Goal: Find specific page/section: Find specific page/section

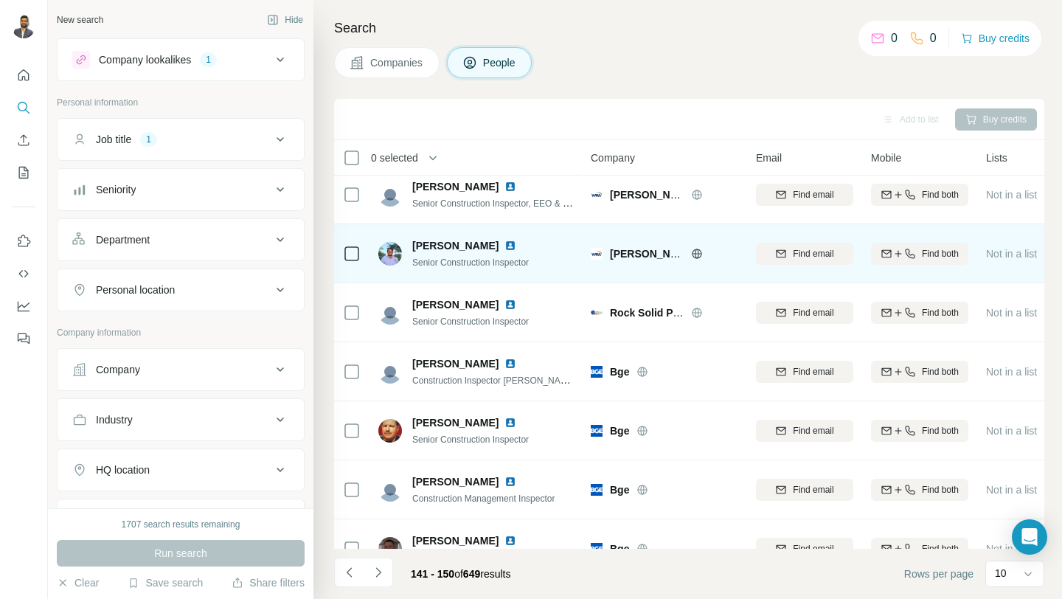
scroll to position [217, 0]
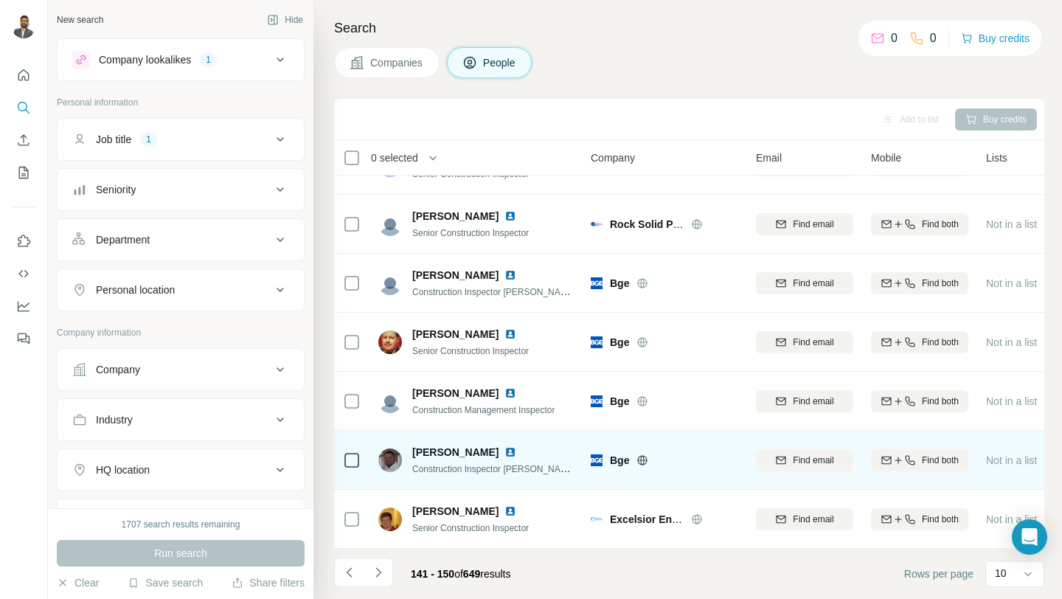
click at [504, 452] on img at bounding box center [510, 452] width 12 height 12
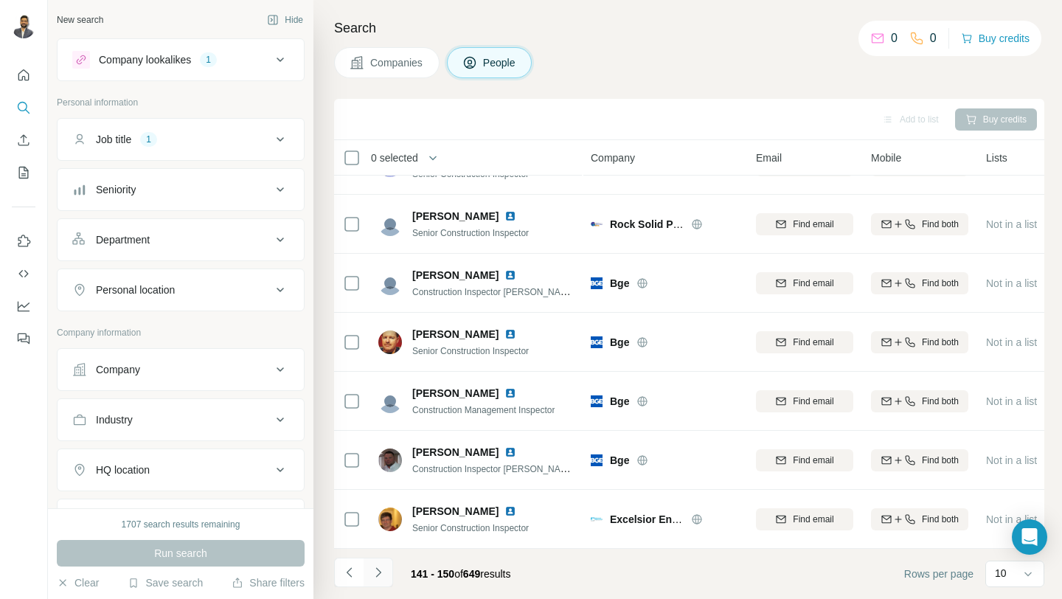
click at [381, 584] on button "Navigate to next page" at bounding box center [377, 571] width 29 height 29
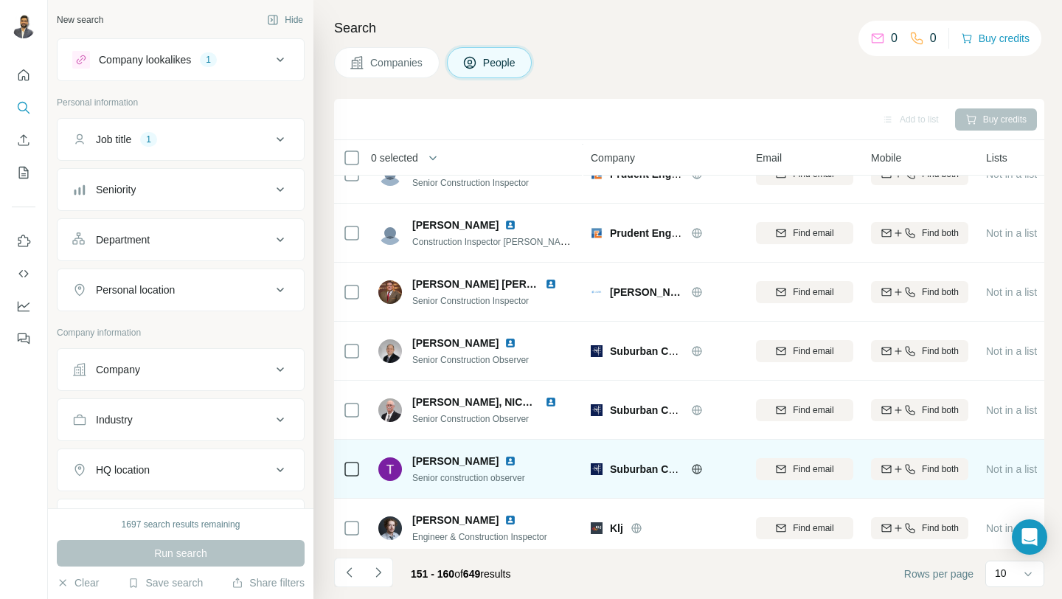
scroll to position [209, 0]
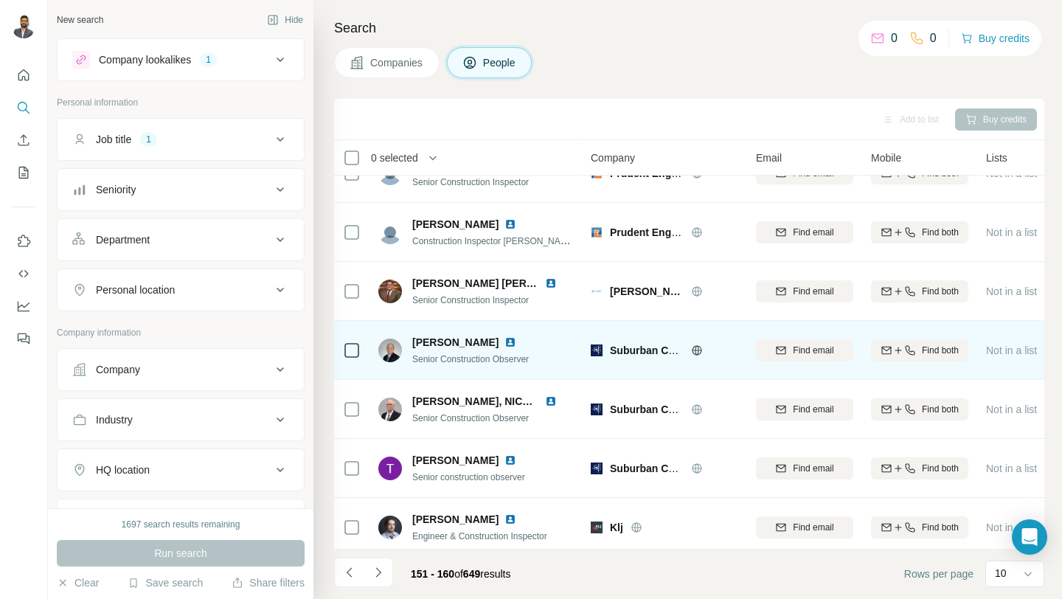
click at [504, 341] on img at bounding box center [510, 342] width 12 height 12
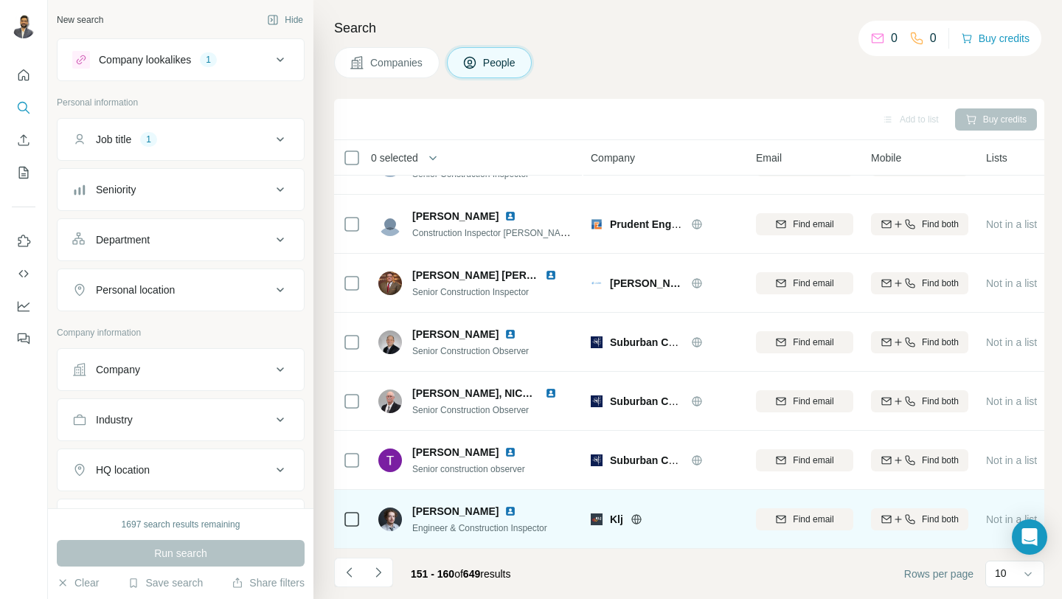
click at [504, 509] on img at bounding box center [510, 511] width 12 height 12
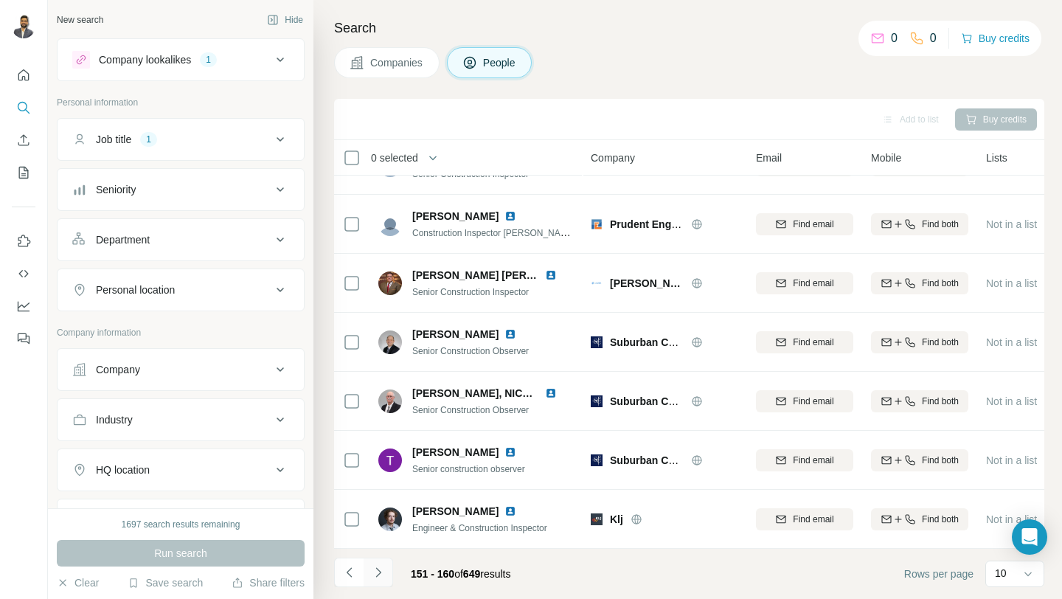
click at [373, 571] on icon "Navigate to next page" at bounding box center [378, 572] width 15 height 15
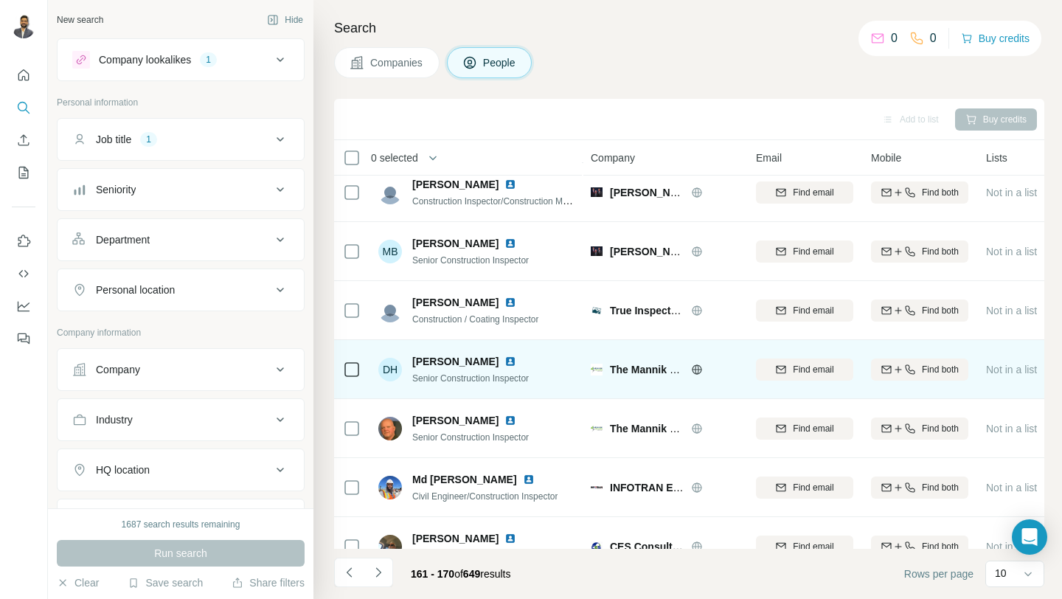
scroll to position [0, 0]
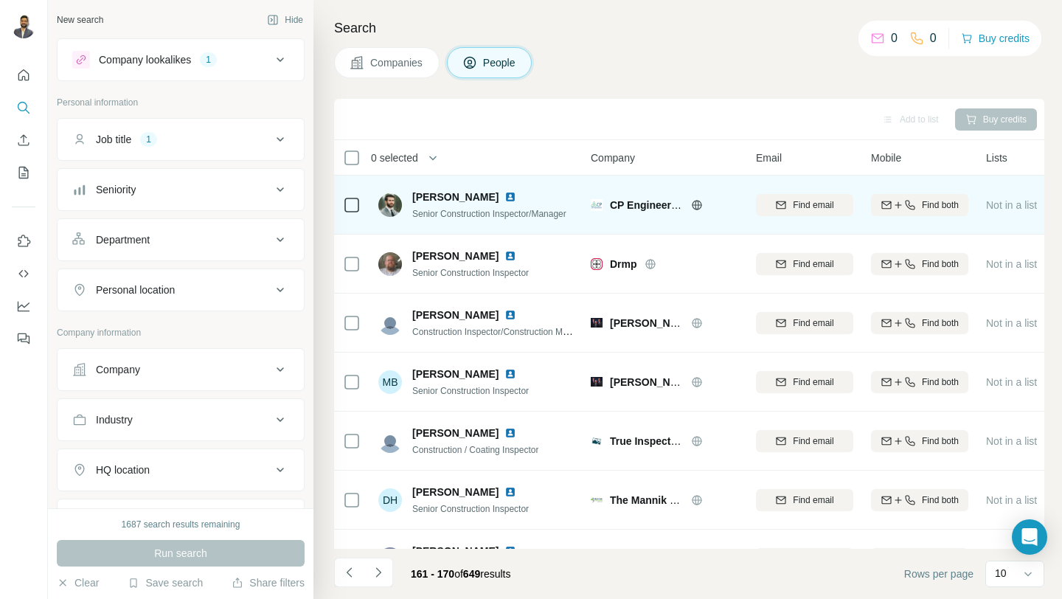
click at [504, 196] on img at bounding box center [510, 197] width 12 height 12
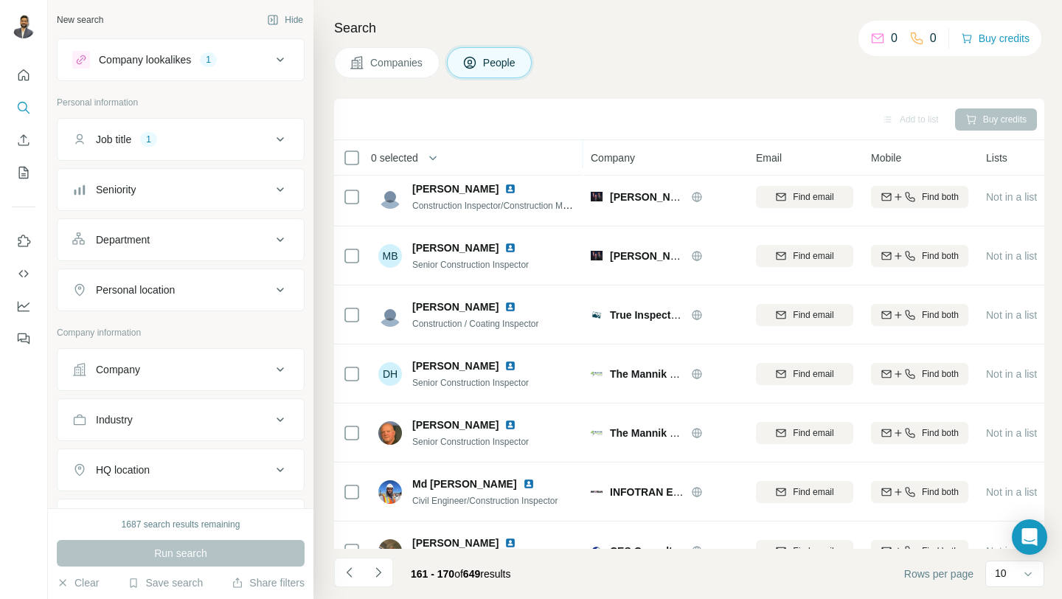
scroll to position [217, 0]
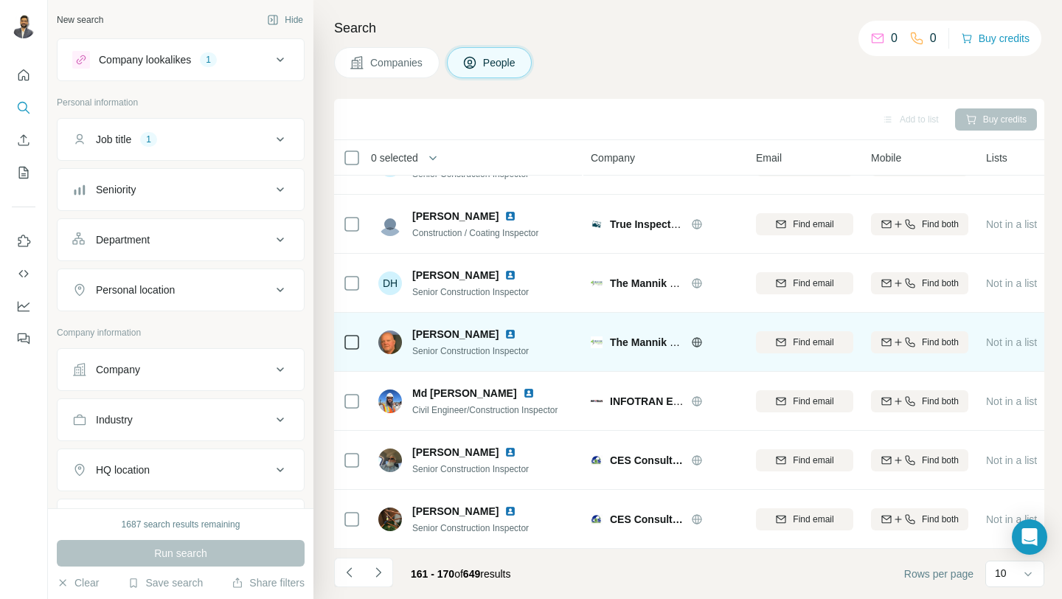
click at [504, 336] on img at bounding box center [510, 334] width 12 height 12
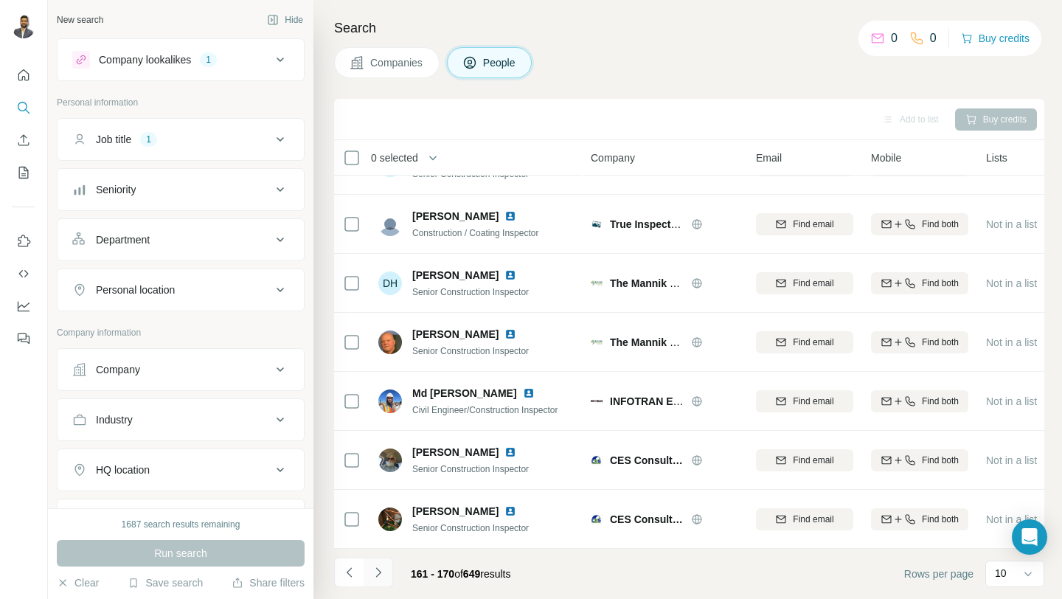
click at [383, 580] on button "Navigate to next page" at bounding box center [377, 571] width 29 height 29
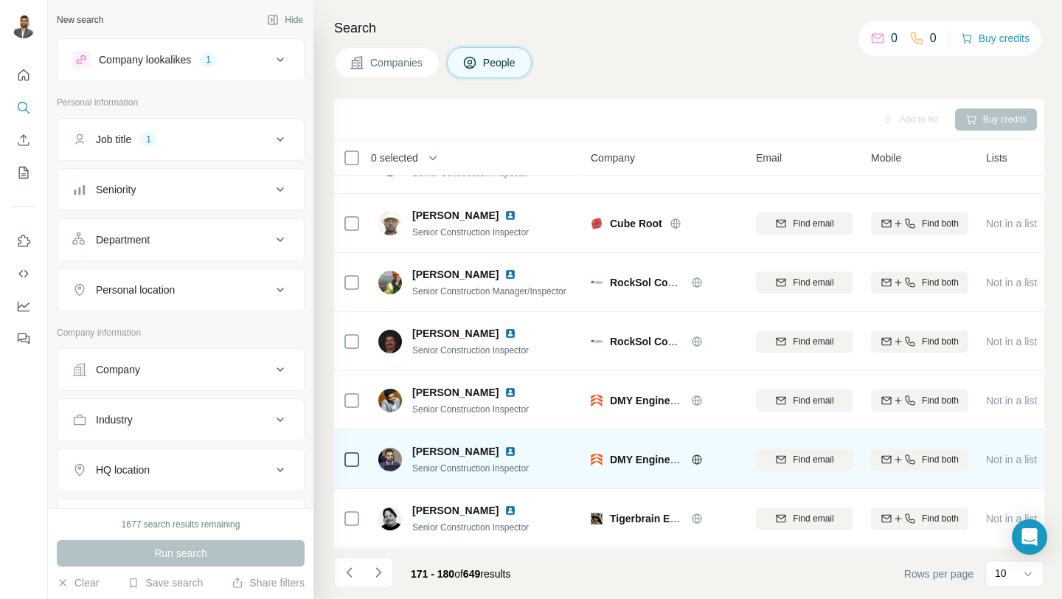
scroll to position [0, 0]
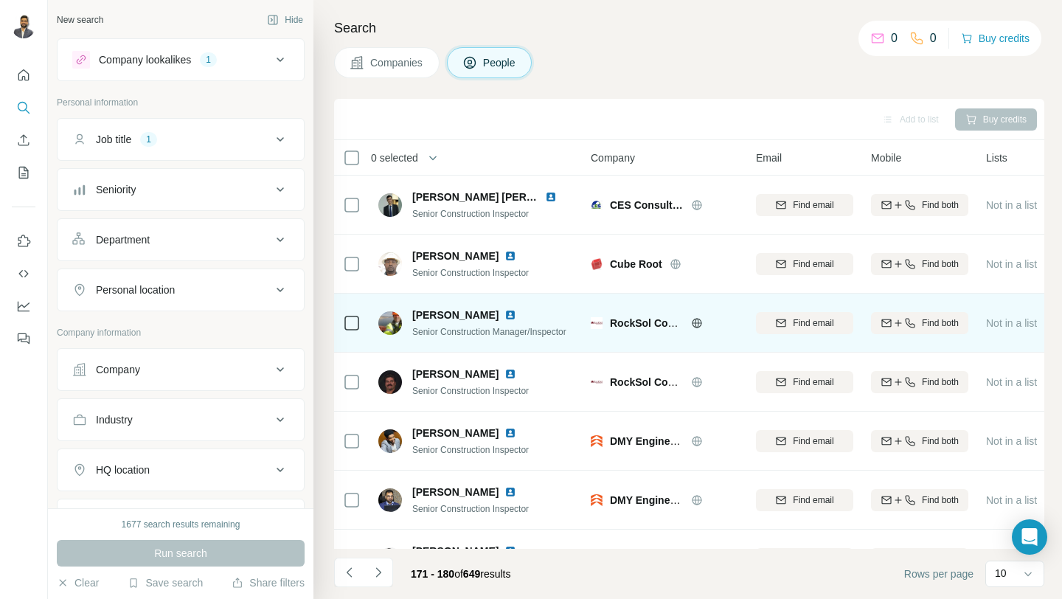
click at [504, 314] on img at bounding box center [510, 315] width 12 height 12
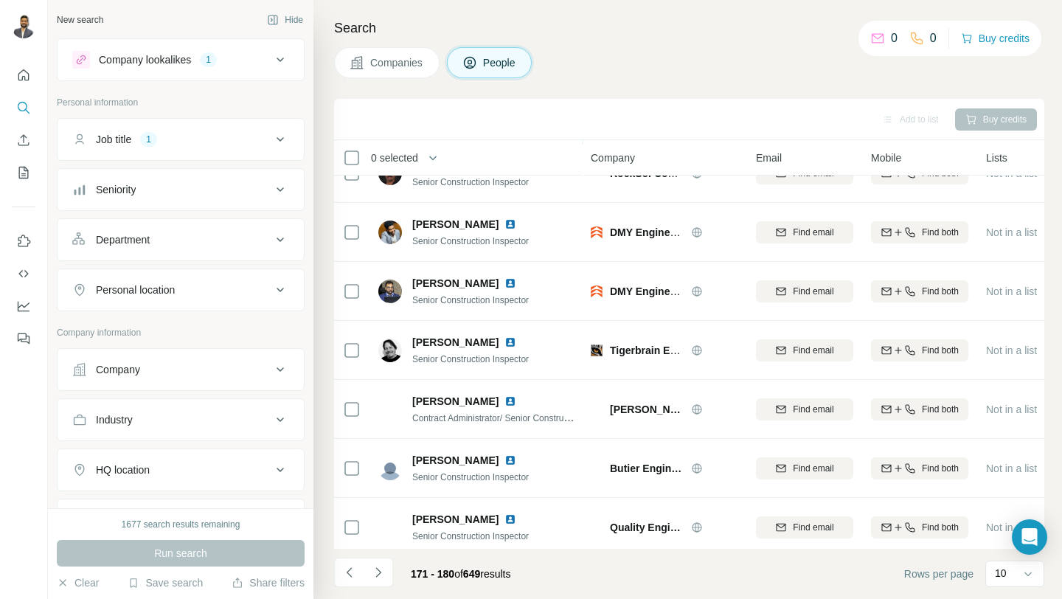
scroll to position [217, 0]
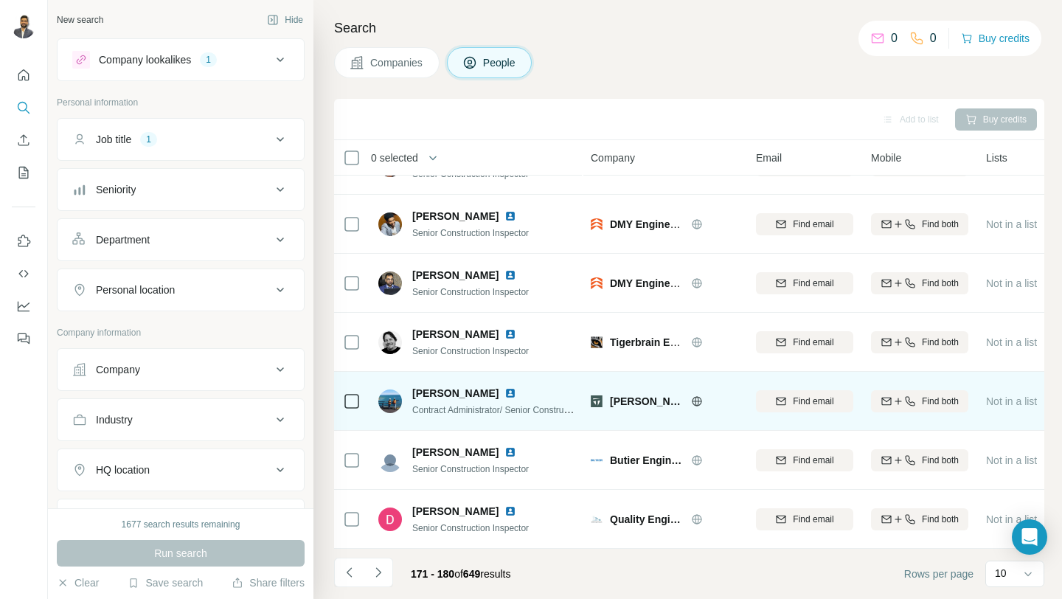
click at [507, 394] on img at bounding box center [510, 393] width 12 height 12
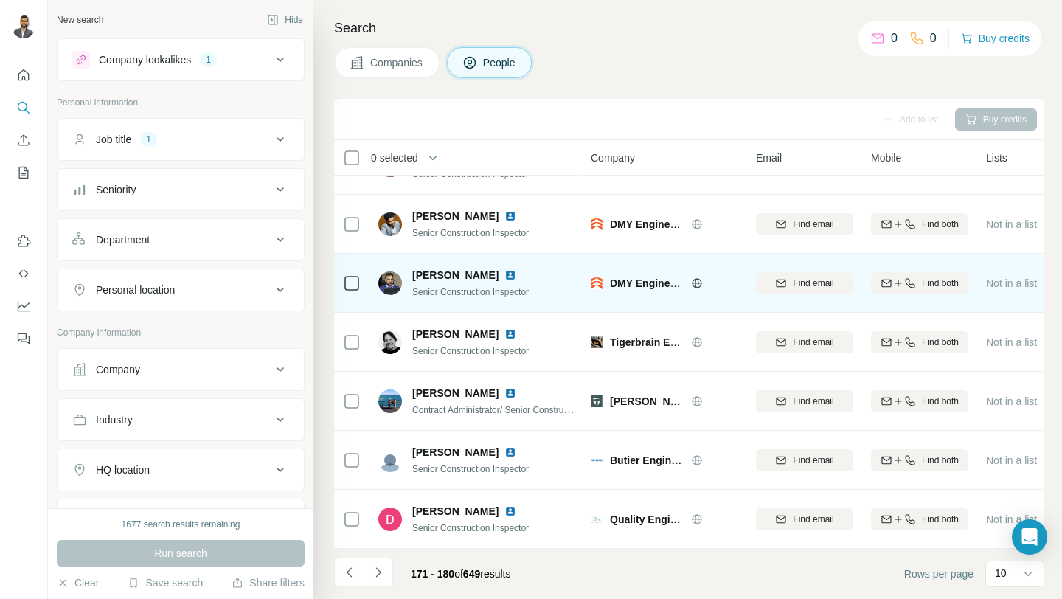
click at [516, 276] on img at bounding box center [510, 275] width 12 height 12
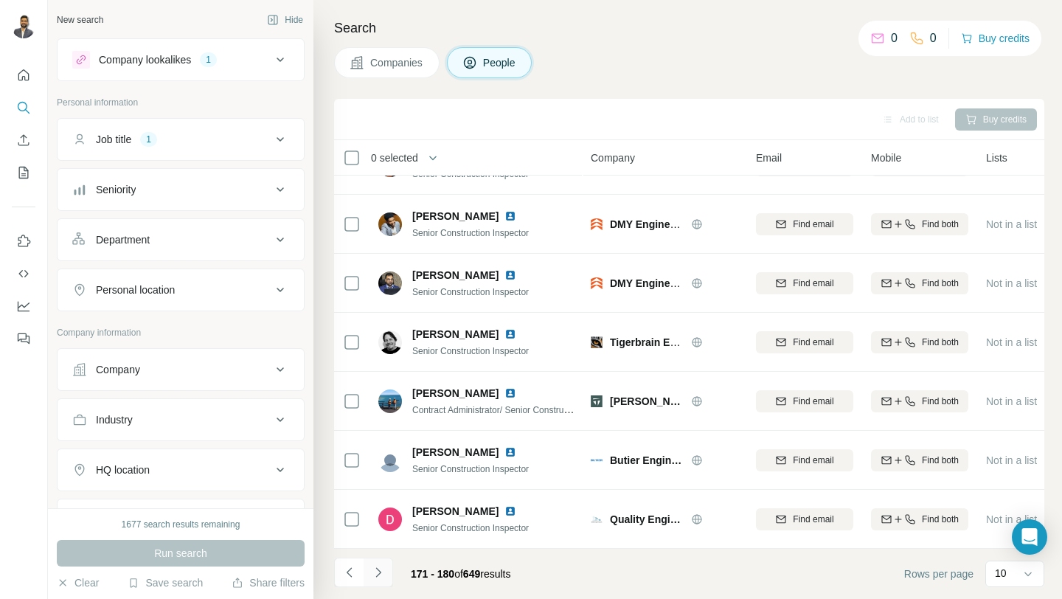
click at [380, 573] on icon "Navigate to next page" at bounding box center [378, 572] width 15 height 15
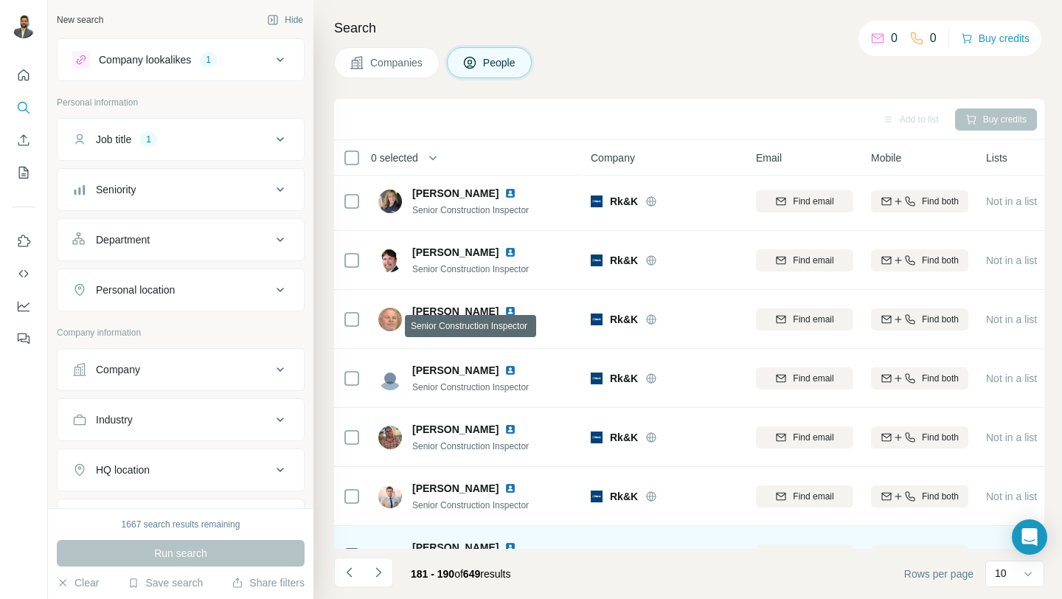
scroll to position [0, 0]
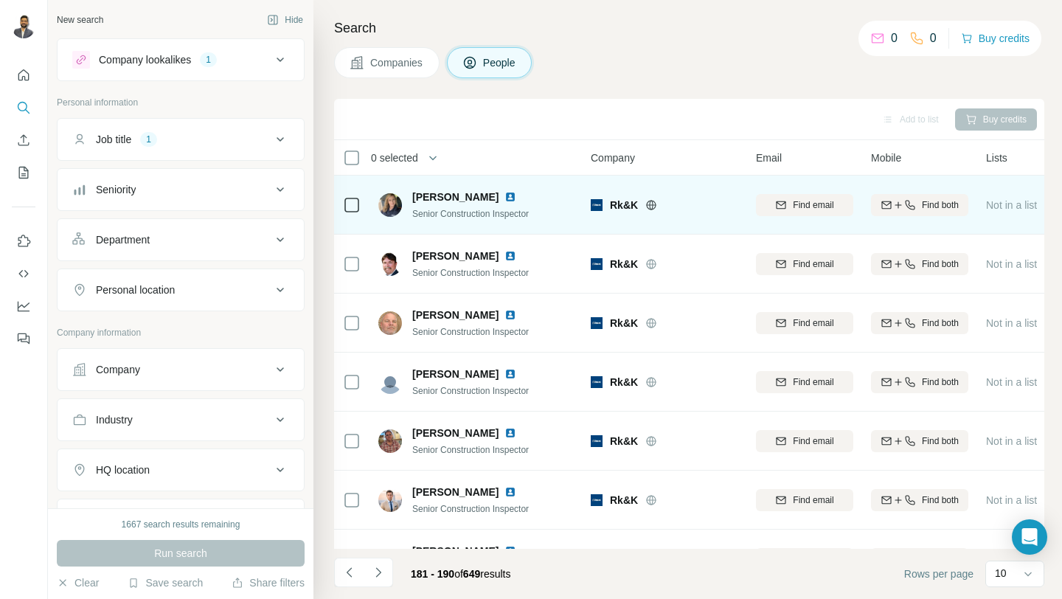
click at [504, 196] on img at bounding box center [510, 197] width 12 height 12
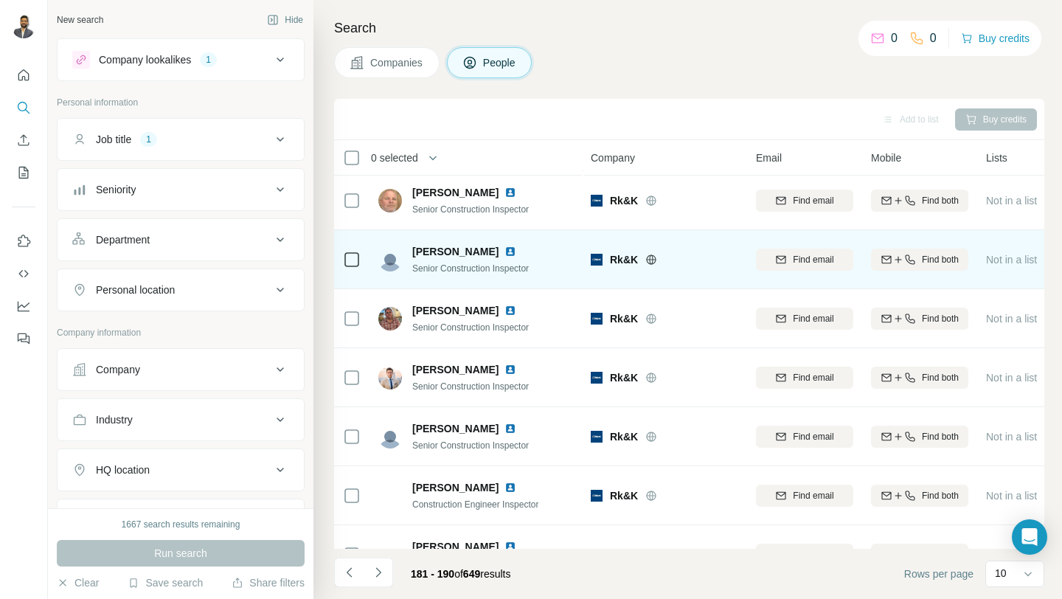
scroll to position [134, 0]
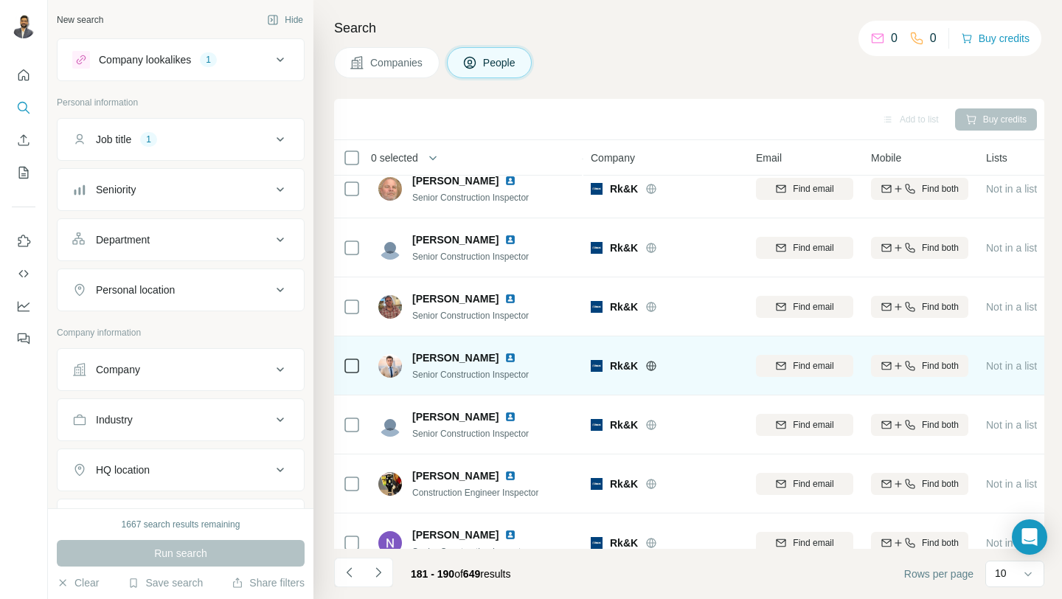
click at [504, 358] on img at bounding box center [510, 358] width 12 height 12
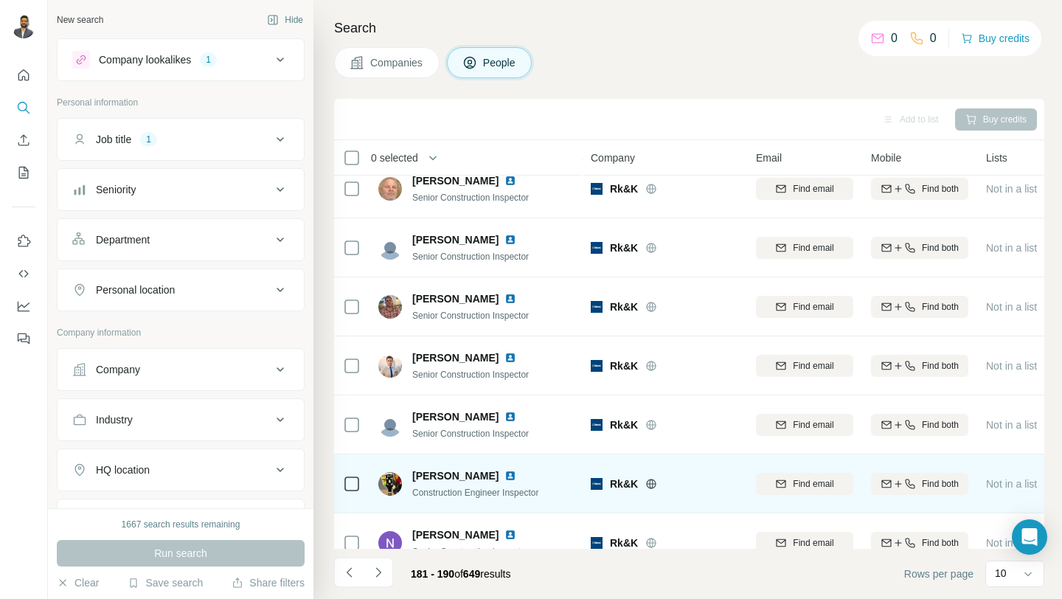
scroll to position [217, 0]
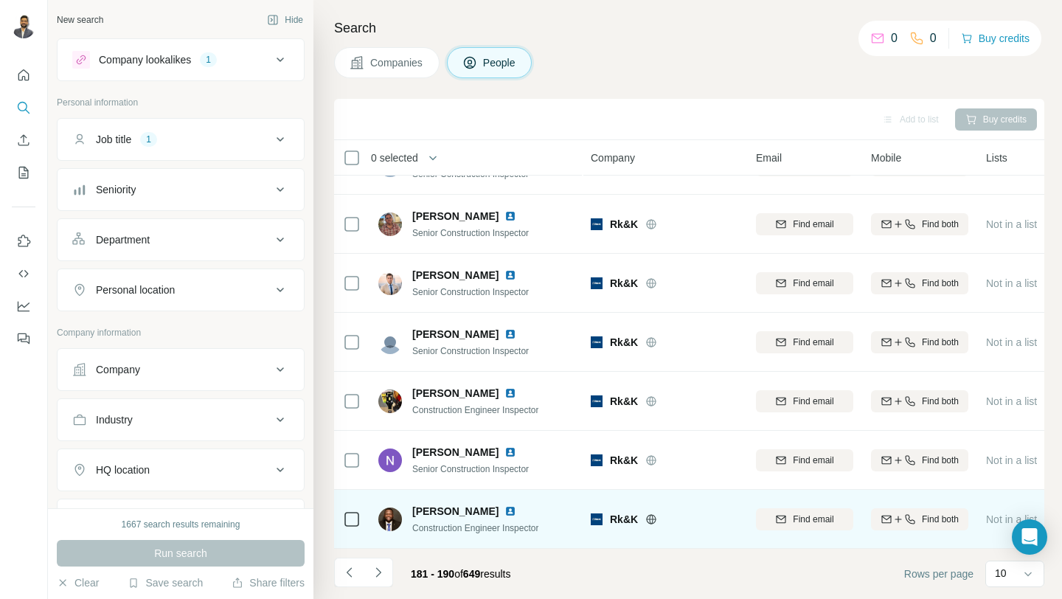
click at [402, 526] on div "[PERSON_NAME] Construction Engineer Inspector" at bounding box center [458, 519] width 160 height 31
click at [394, 524] on img at bounding box center [390, 519] width 24 height 24
click at [428, 515] on span "[PERSON_NAME]" at bounding box center [455, 511] width 86 height 15
click at [504, 510] on img at bounding box center [510, 511] width 12 height 12
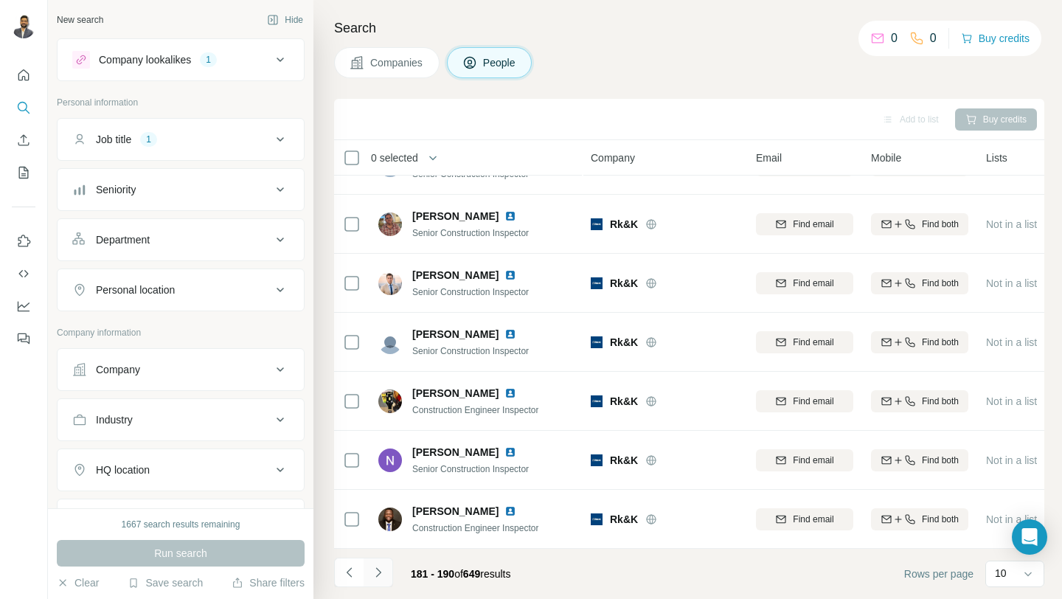
click at [386, 571] on button "Navigate to next page" at bounding box center [377, 571] width 29 height 29
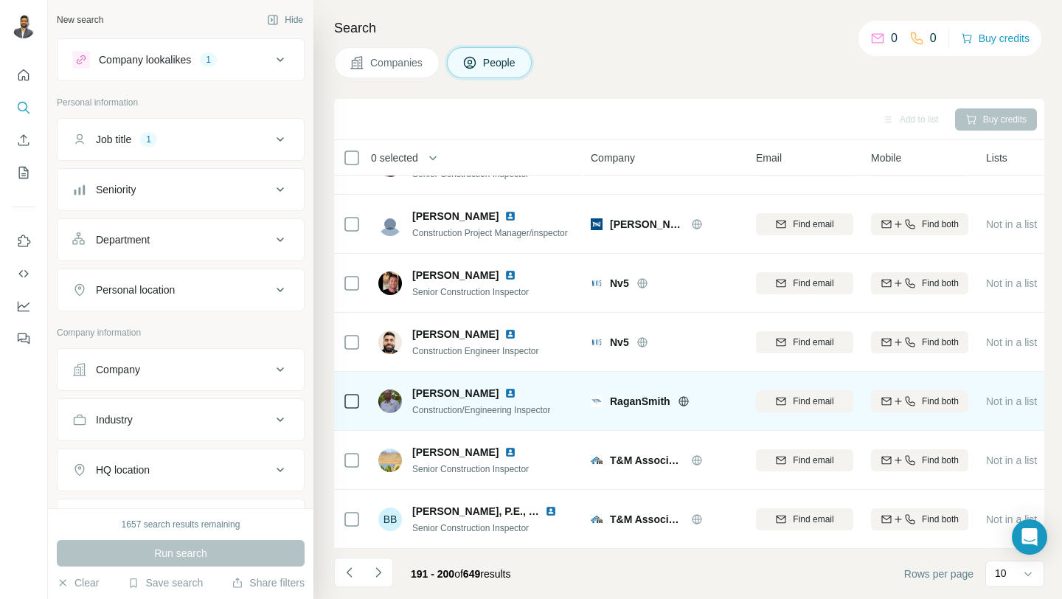
scroll to position [0, 0]
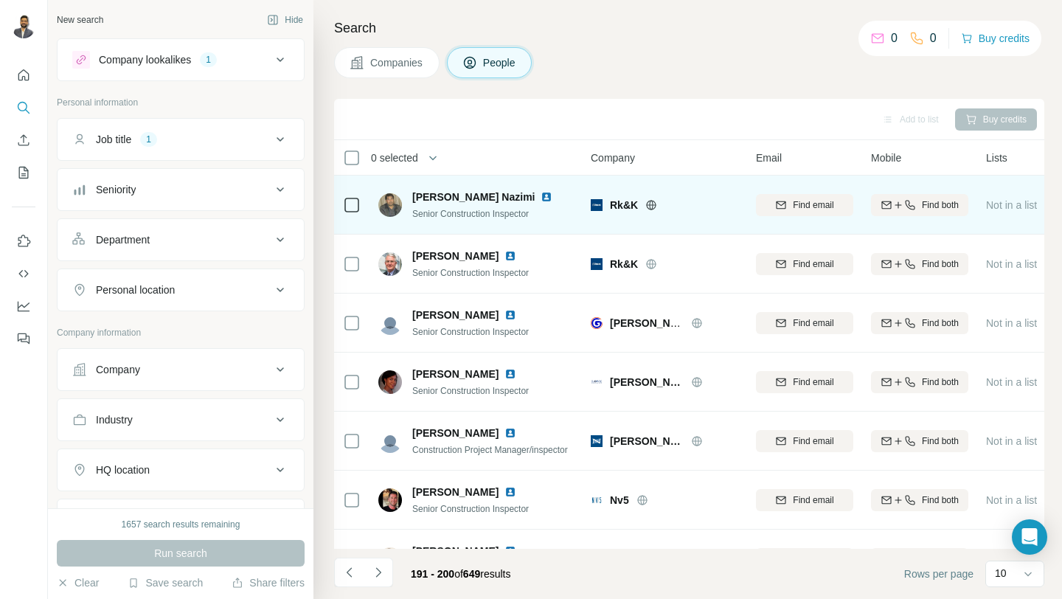
click at [540, 195] on img at bounding box center [546, 197] width 12 height 12
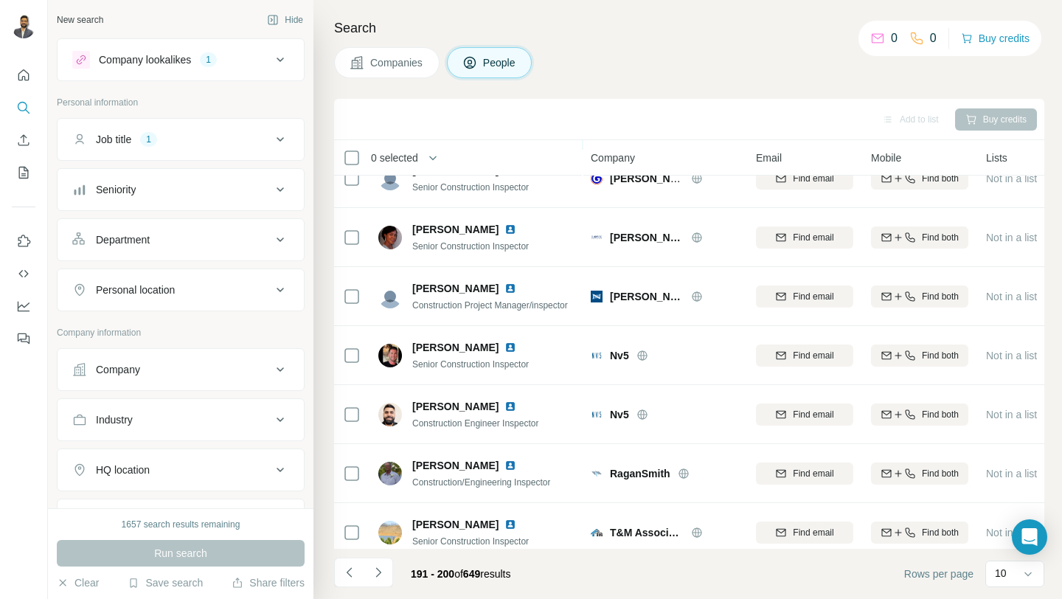
scroll to position [217, 0]
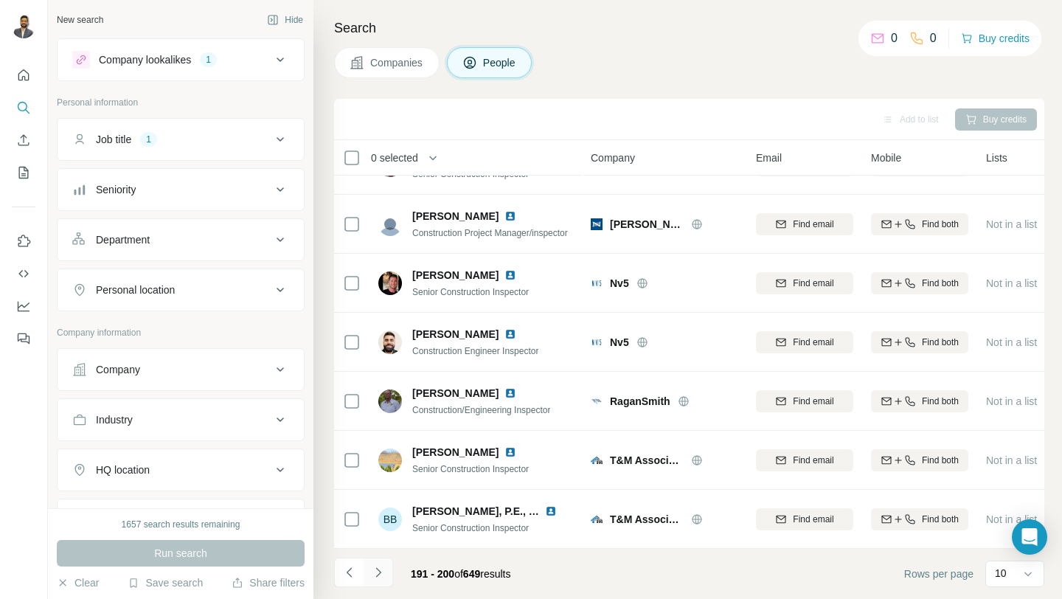
click at [379, 578] on icon "Navigate to next page" at bounding box center [378, 572] width 15 height 15
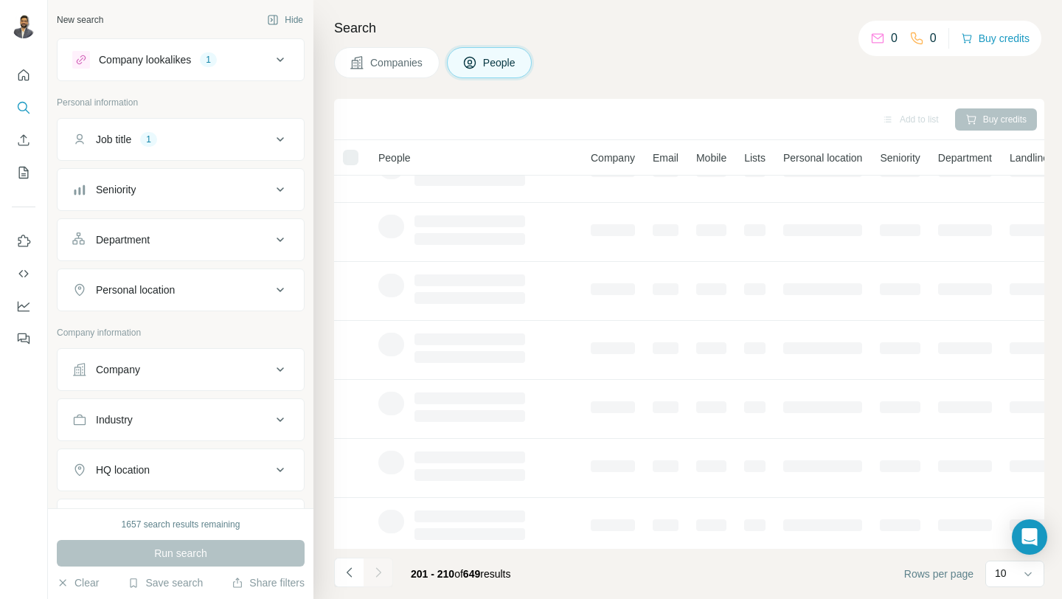
scroll to position [0, 0]
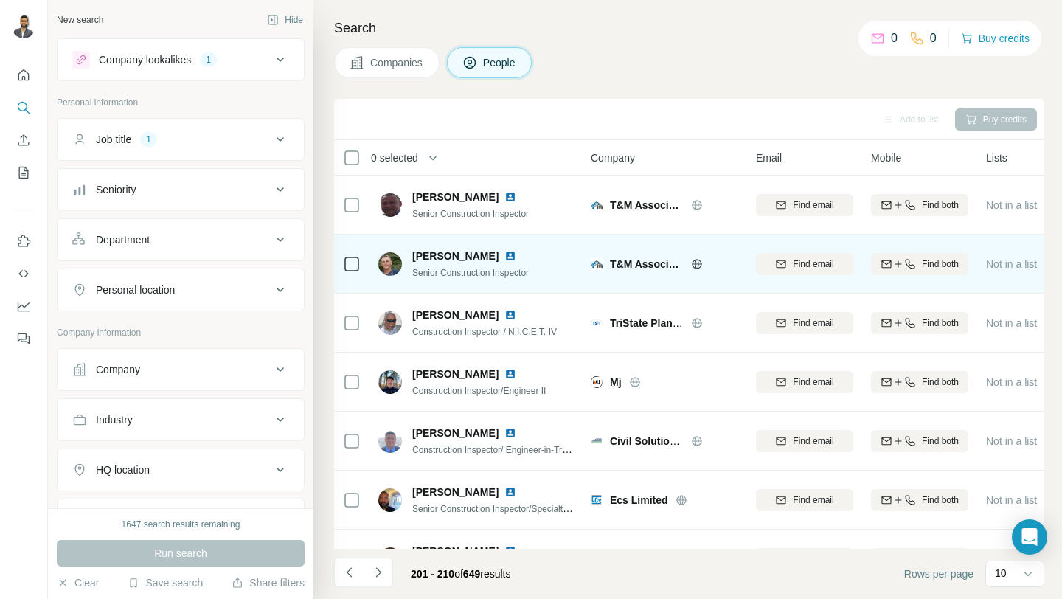
click at [505, 256] on img at bounding box center [510, 256] width 12 height 12
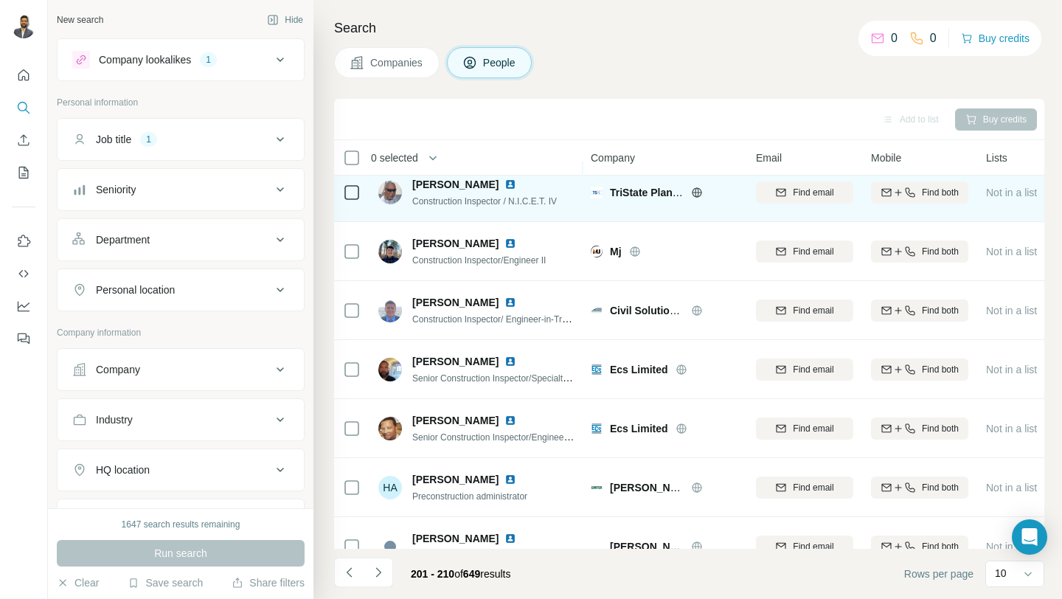
scroll to position [217, 0]
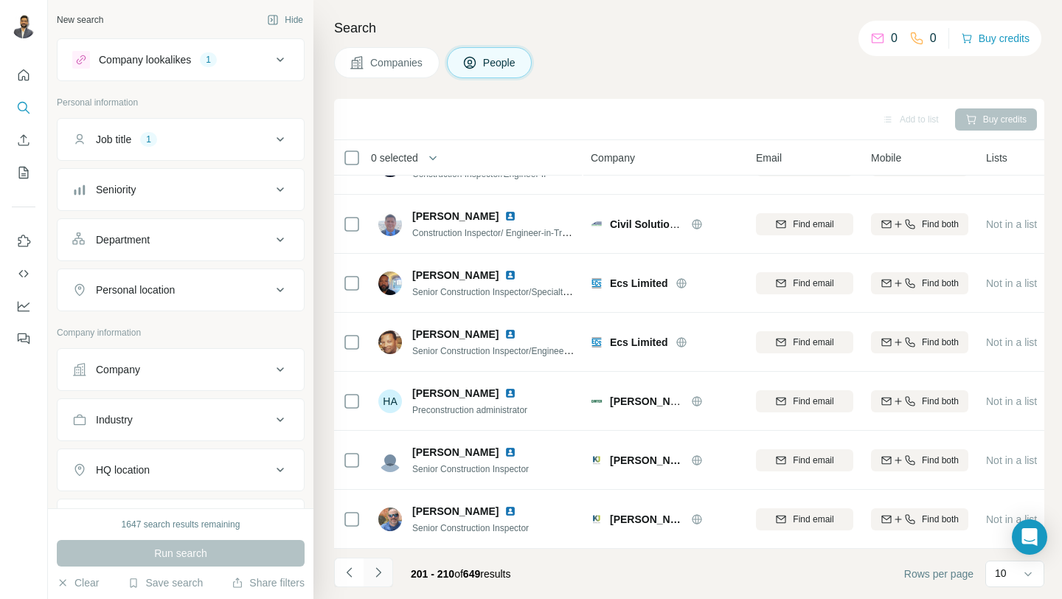
click at [383, 574] on icon "Navigate to next page" at bounding box center [378, 572] width 15 height 15
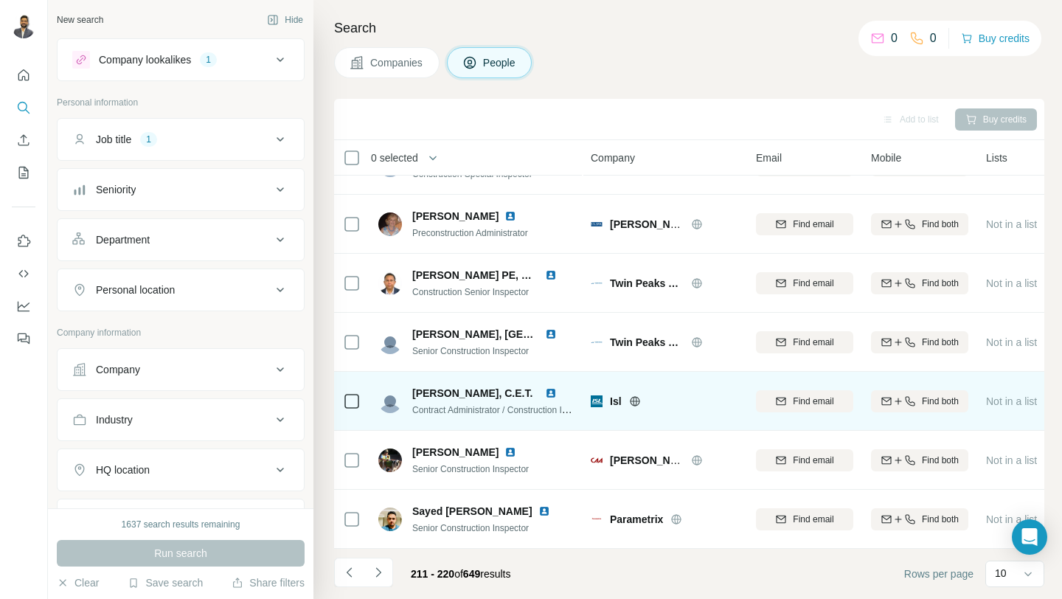
scroll to position [0, 0]
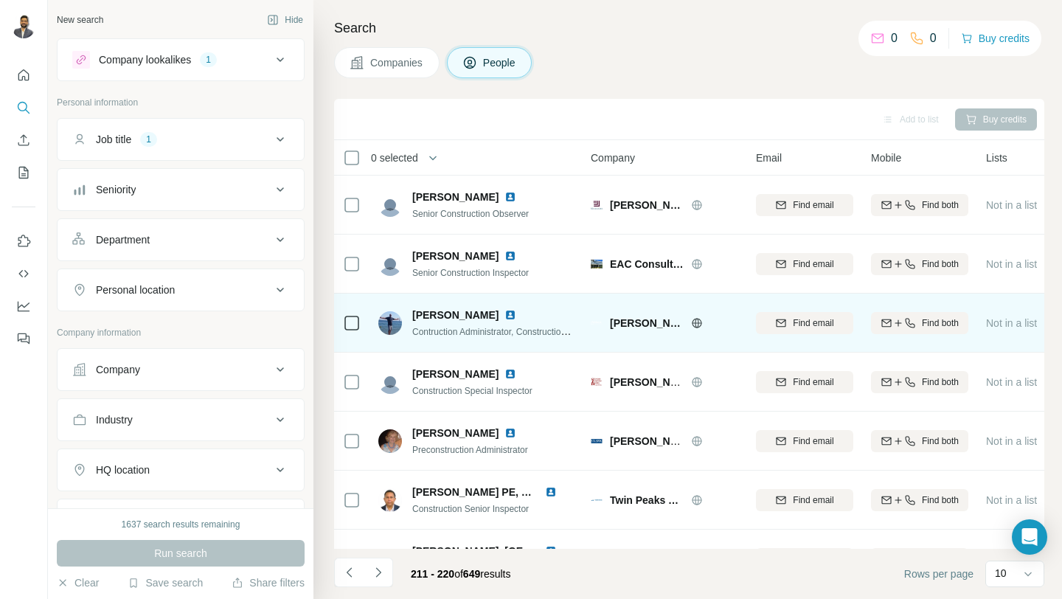
click at [504, 314] on img at bounding box center [510, 315] width 12 height 12
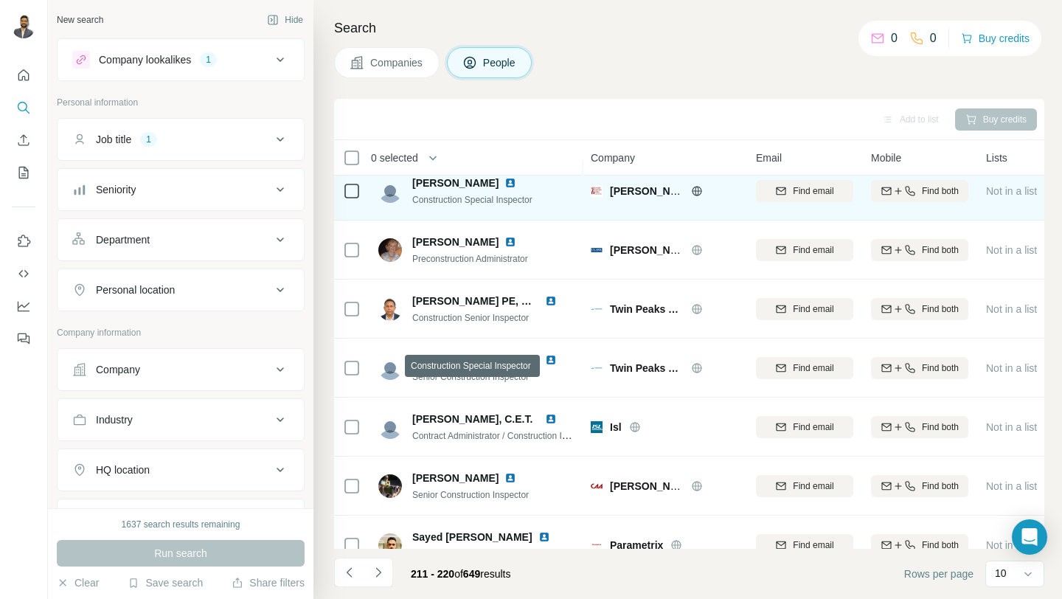
scroll to position [217, 0]
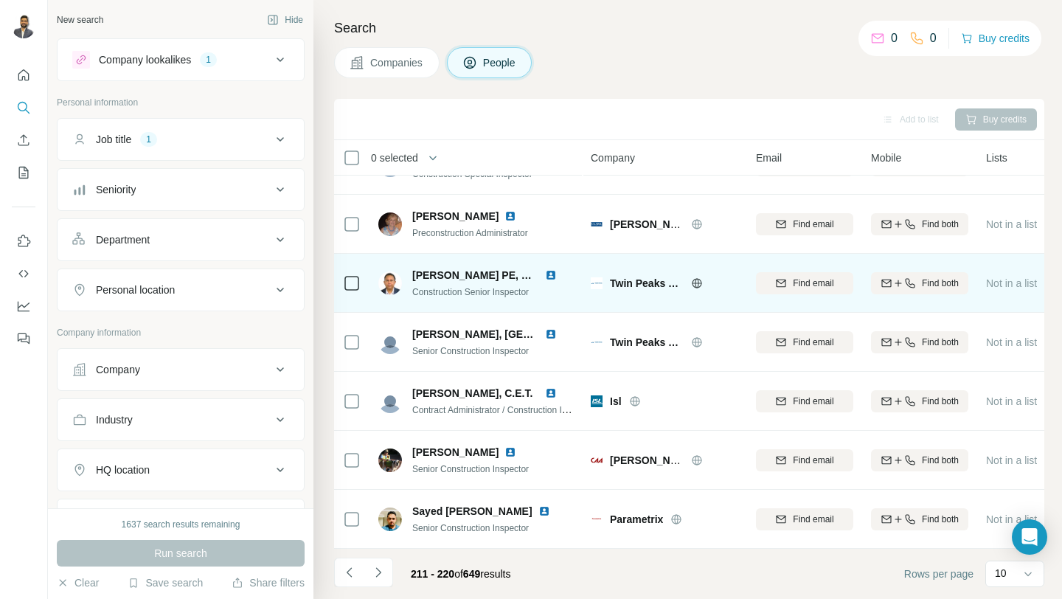
click at [554, 275] on img at bounding box center [551, 275] width 12 height 12
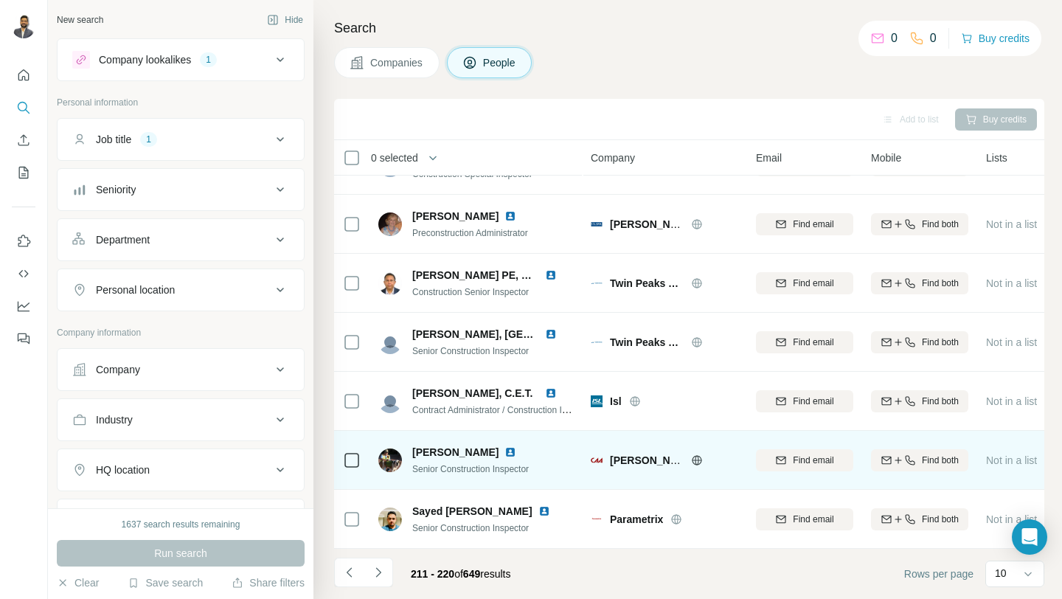
click at [504, 453] on img at bounding box center [510, 452] width 12 height 12
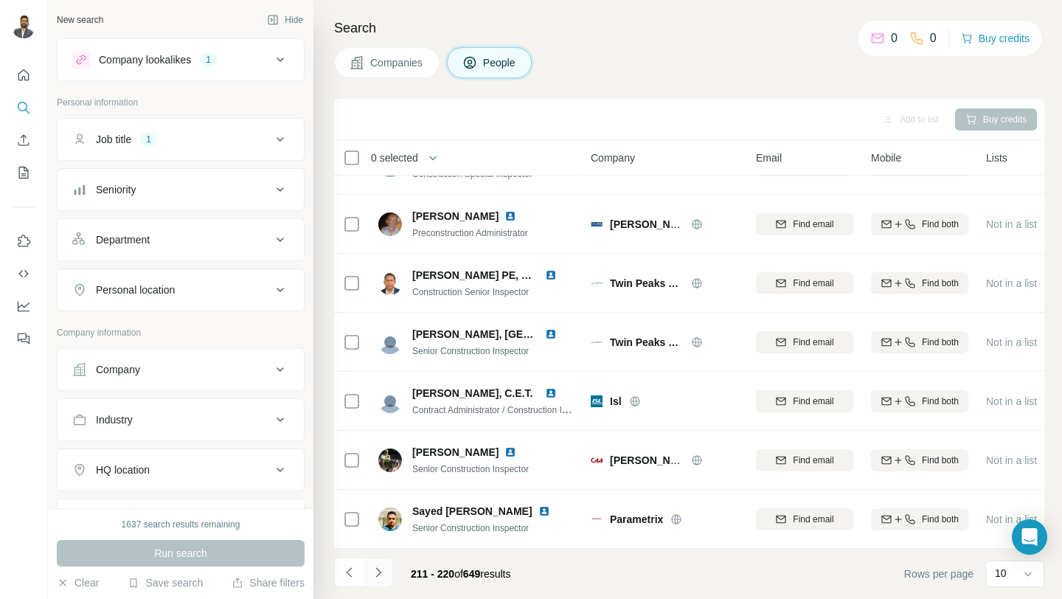
click at [387, 574] on button "Navigate to next page" at bounding box center [377, 571] width 29 height 29
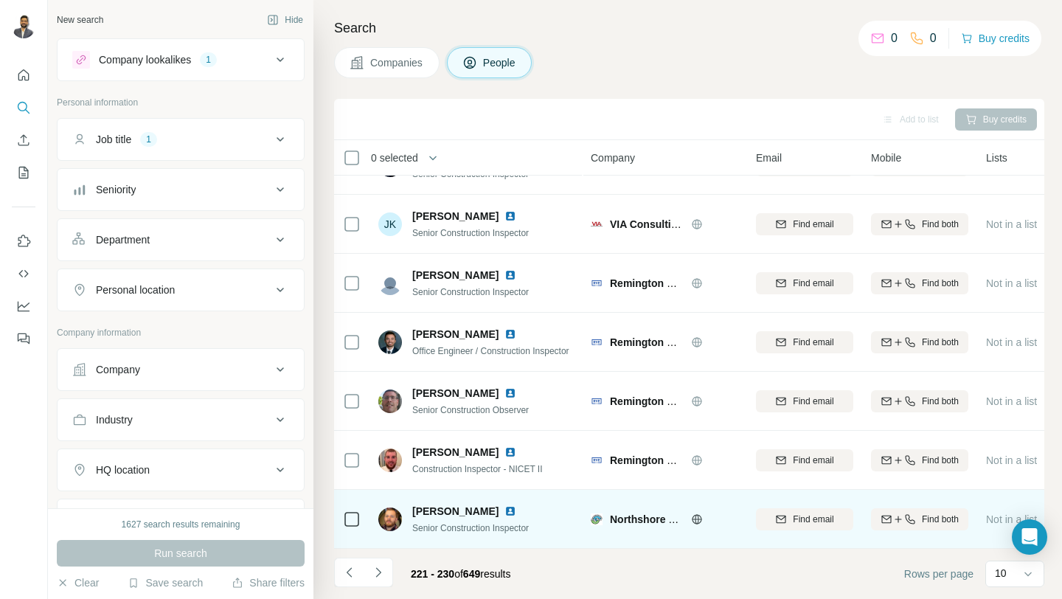
click at [504, 507] on img at bounding box center [510, 511] width 12 height 12
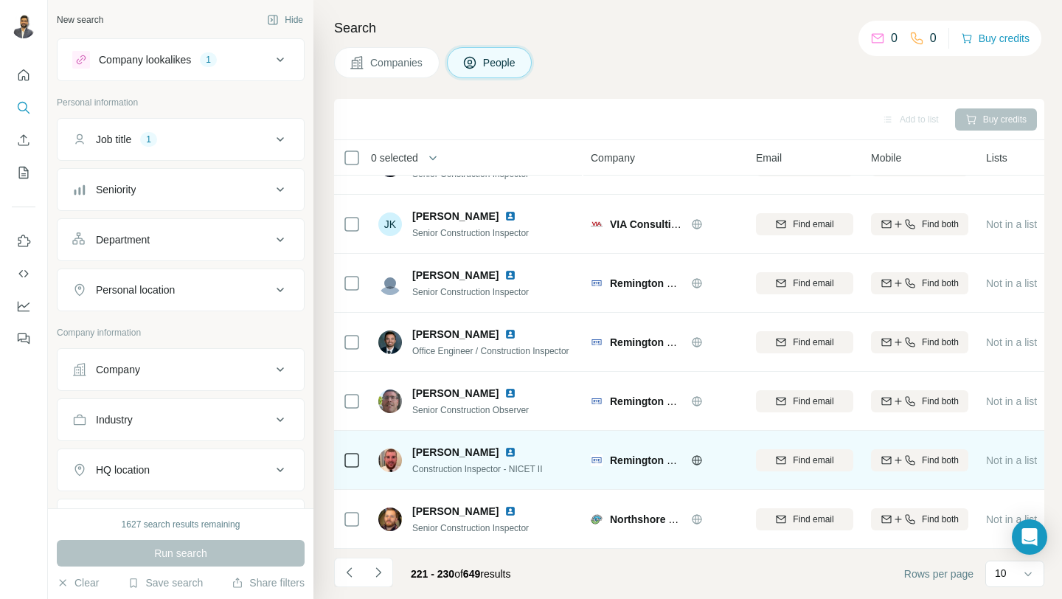
click at [508, 452] on img at bounding box center [510, 452] width 12 height 12
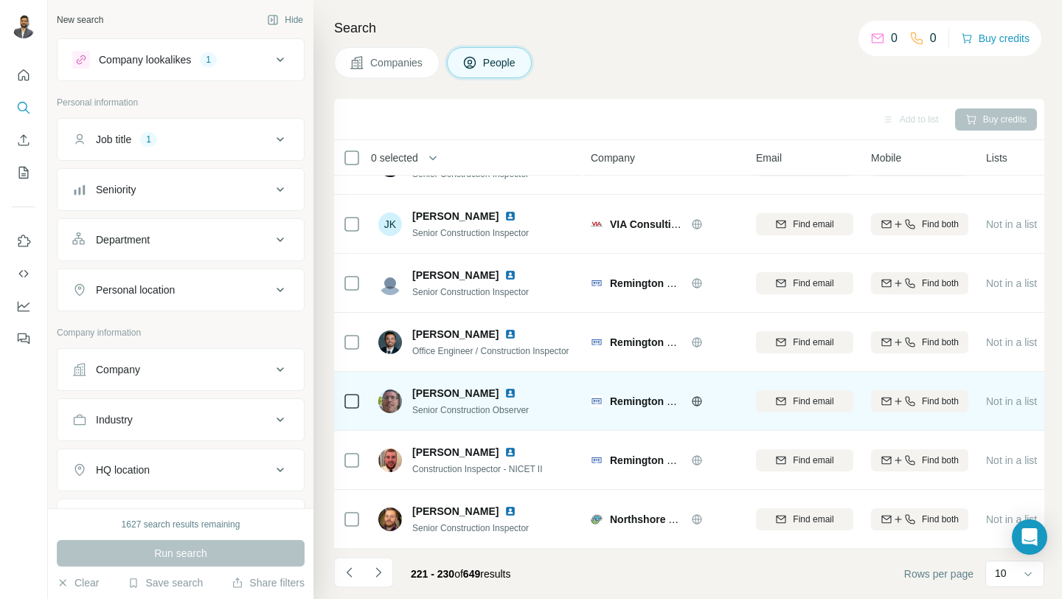
click at [504, 394] on img at bounding box center [510, 393] width 12 height 12
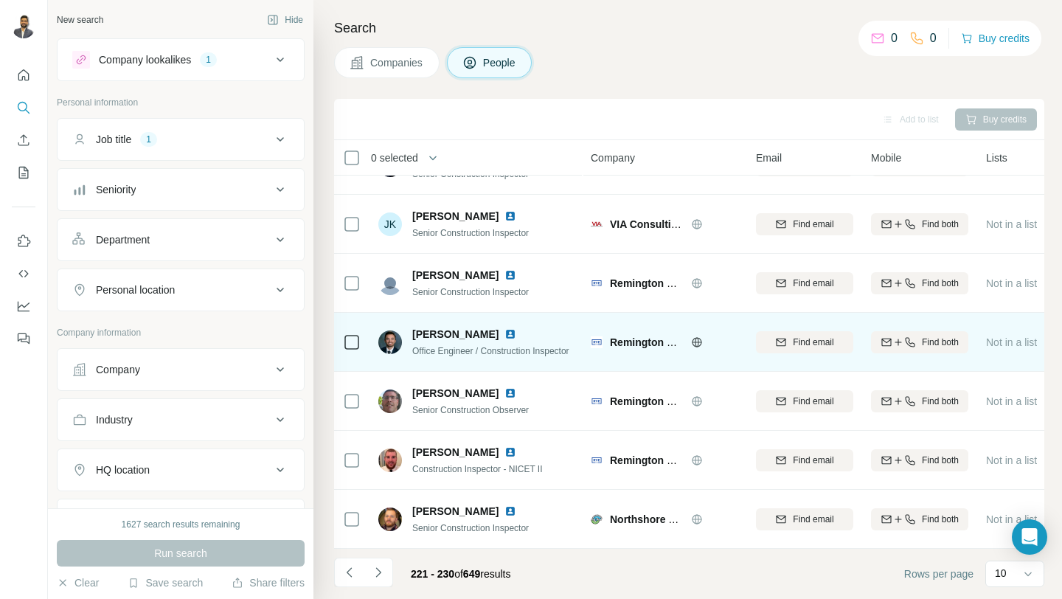
click at [506, 333] on img at bounding box center [510, 334] width 12 height 12
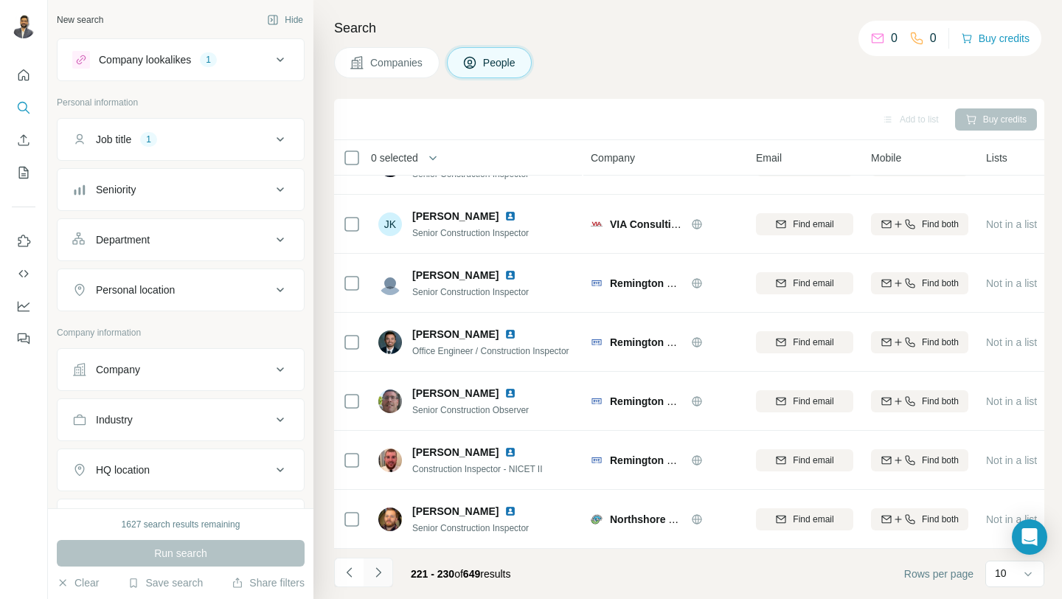
click at [384, 574] on icon "Navigate to next page" at bounding box center [378, 572] width 15 height 15
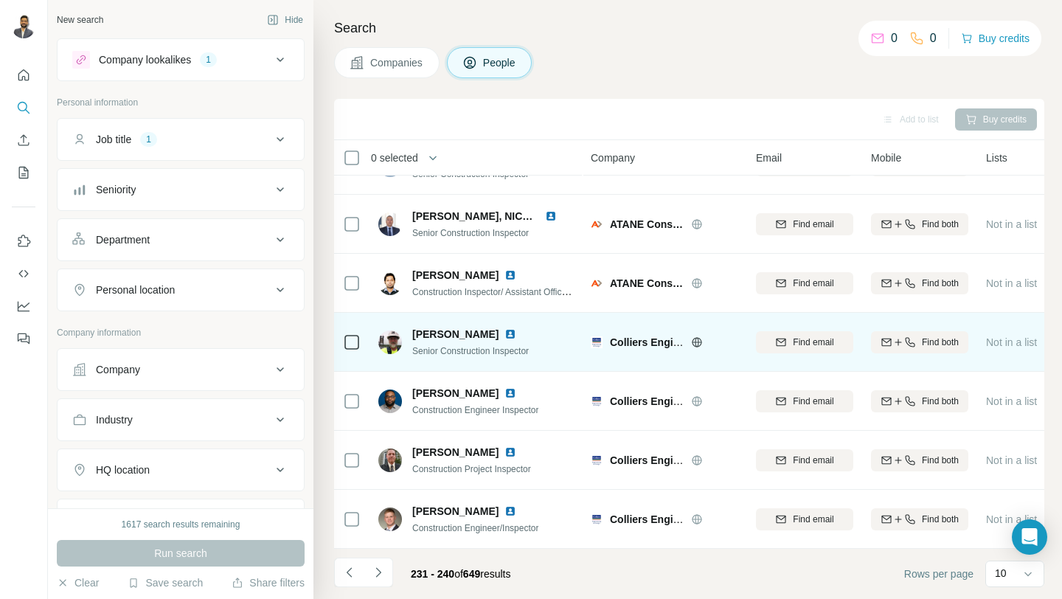
scroll to position [0, 0]
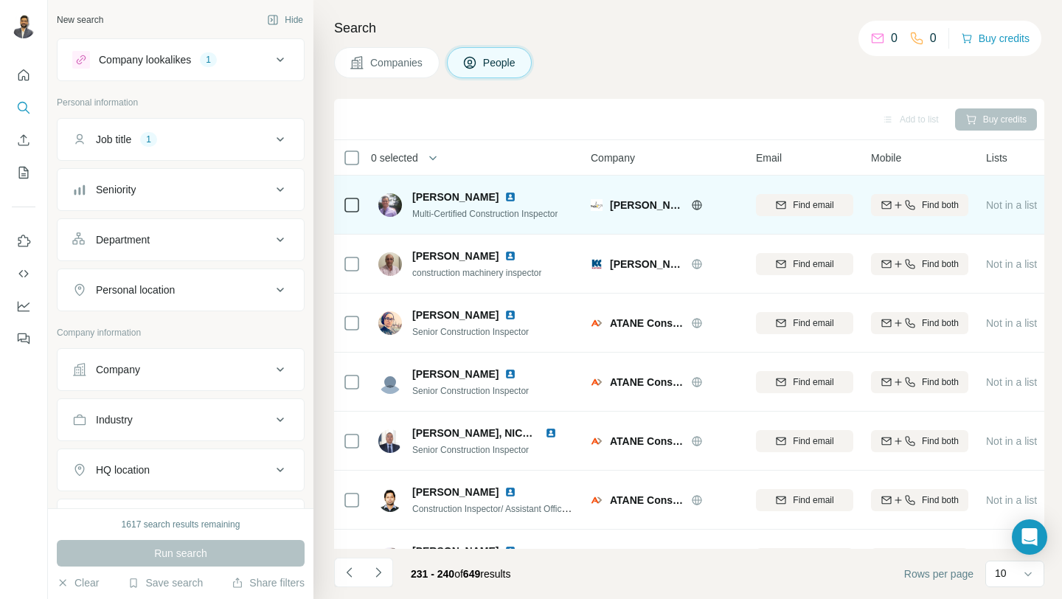
click at [504, 194] on img at bounding box center [510, 197] width 12 height 12
